Goal: Task Accomplishment & Management: Manage account settings

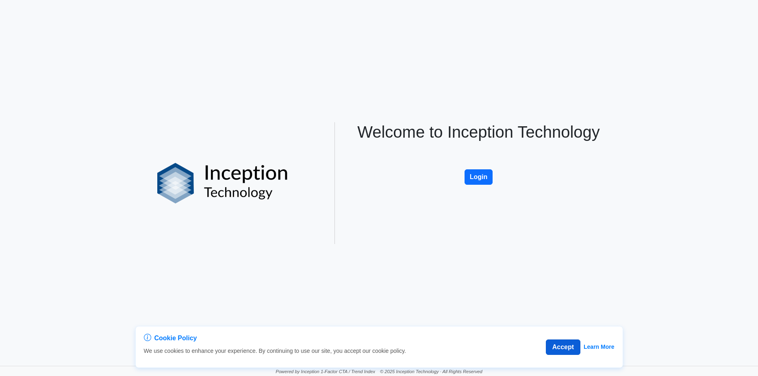
click at [558, 348] on button "Accept" at bounding box center [562, 347] width 35 height 15
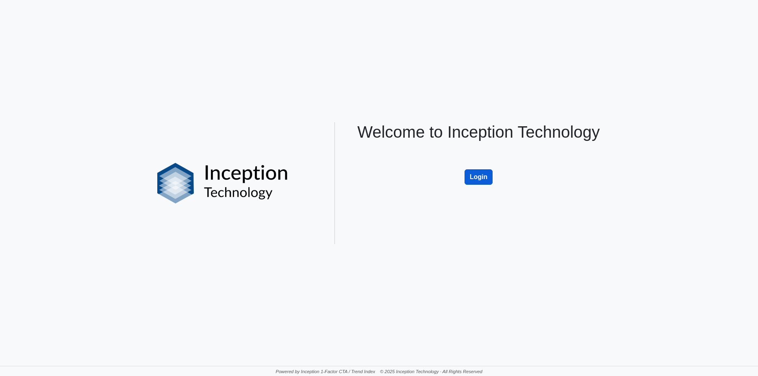
click at [468, 176] on button "Login" at bounding box center [478, 176] width 28 height 15
click at [480, 176] on button "Login" at bounding box center [478, 176] width 28 height 15
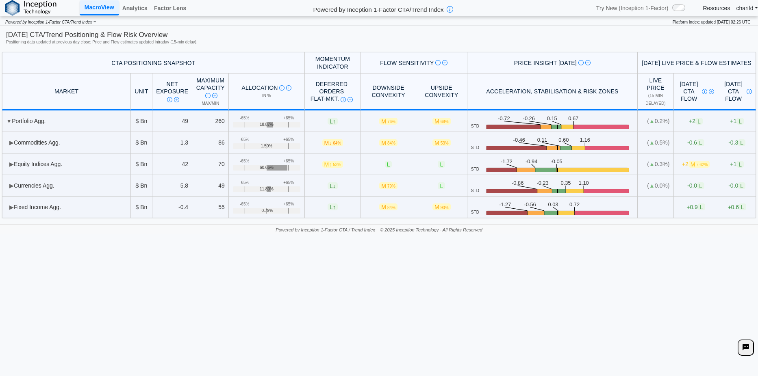
click at [755, 6] on link "charifd" at bounding box center [747, 7] width 22 height 7
click at [724, 27] on link "Log out" at bounding box center [740, 27] width 64 height 15
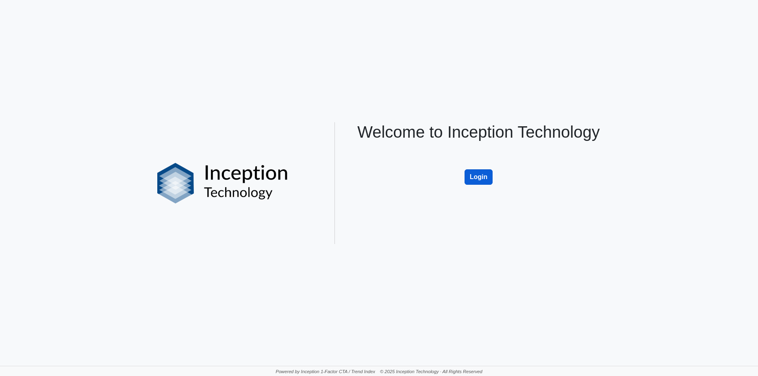
click at [471, 178] on button "Login" at bounding box center [478, 176] width 28 height 15
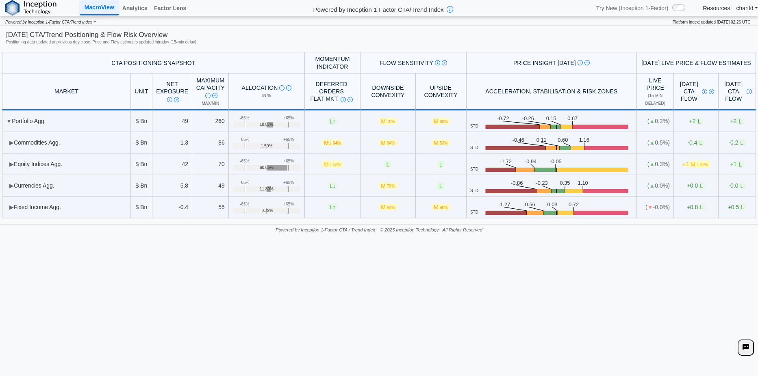
click at [748, 8] on link "charifd" at bounding box center [747, 7] width 22 height 7
click at [735, 30] on link "Log out" at bounding box center [740, 27] width 64 height 15
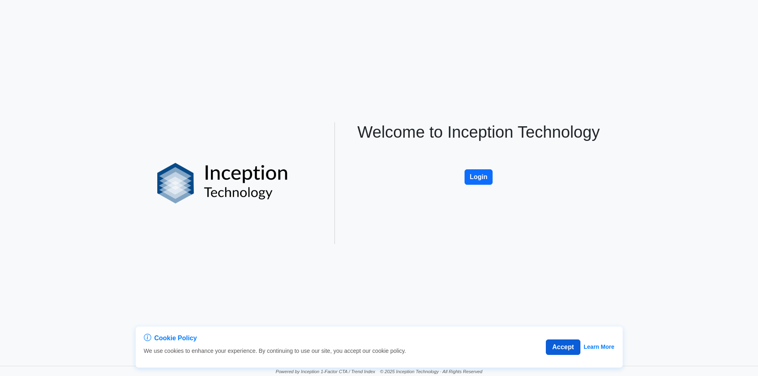
click at [557, 346] on button "Accept" at bounding box center [562, 347] width 35 height 15
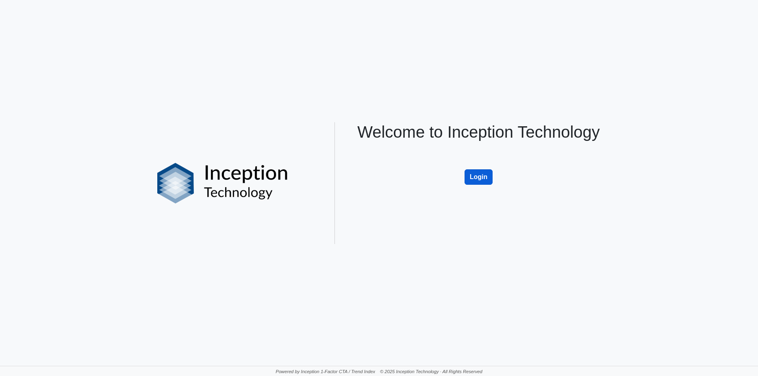
click at [481, 180] on button "Login" at bounding box center [478, 176] width 28 height 15
